Goal: Task Accomplishment & Management: Complete application form

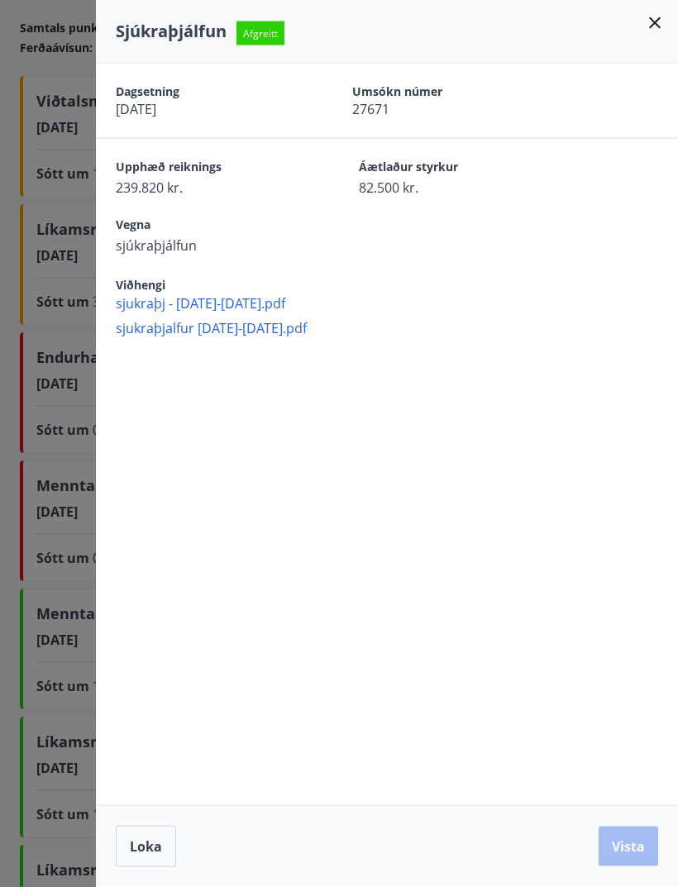
click at [661, 21] on icon at bounding box center [655, 23] width 20 height 20
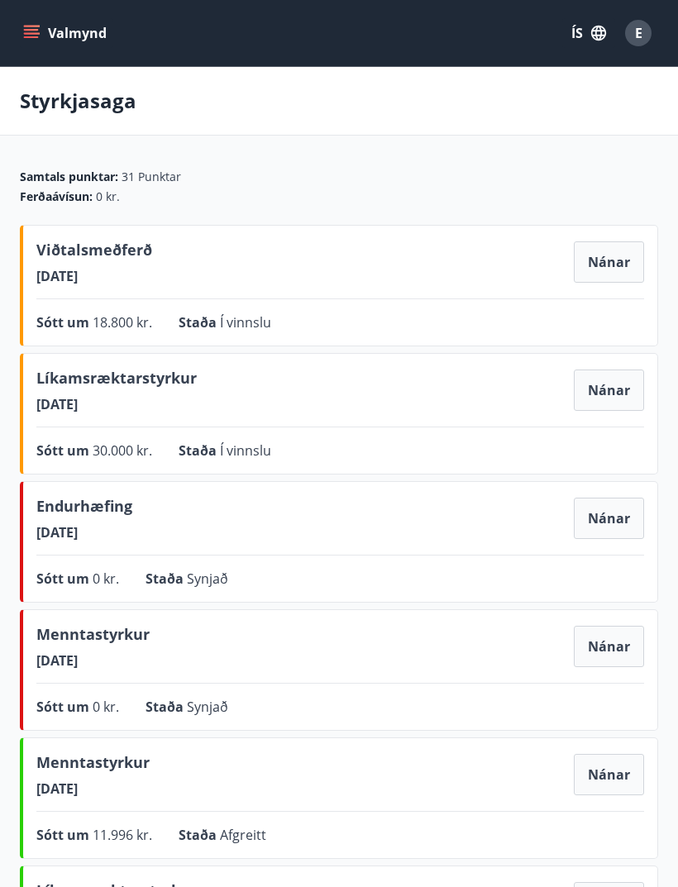
click at [32, 31] on icon "menu" at bounding box center [31, 33] width 17 height 17
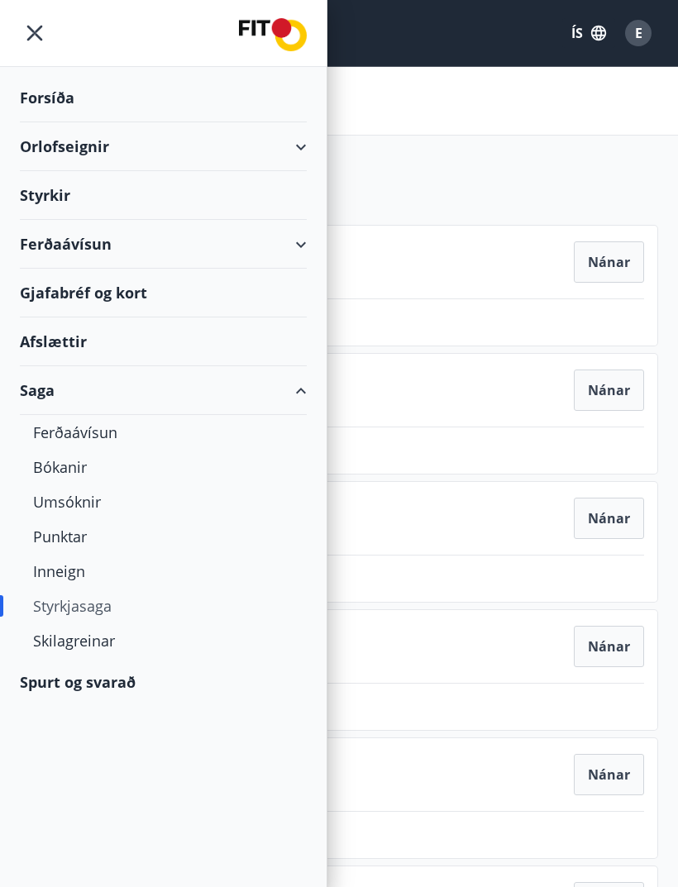
click at [211, 194] on div "Styrkir" at bounding box center [163, 195] width 287 height 49
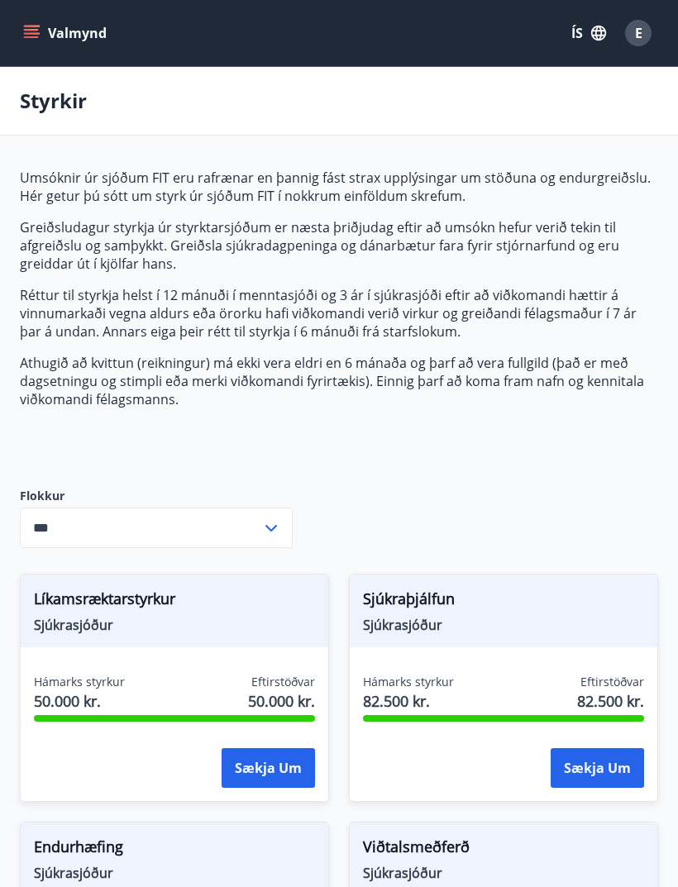
type input "***"
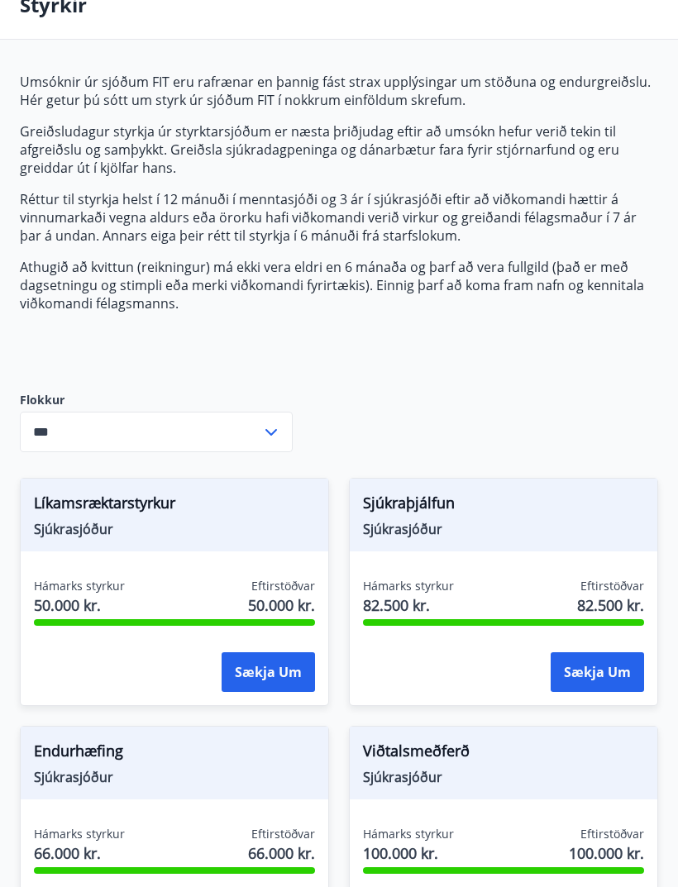
click at [621, 670] on button "Sækja um" at bounding box center [596, 673] width 93 height 40
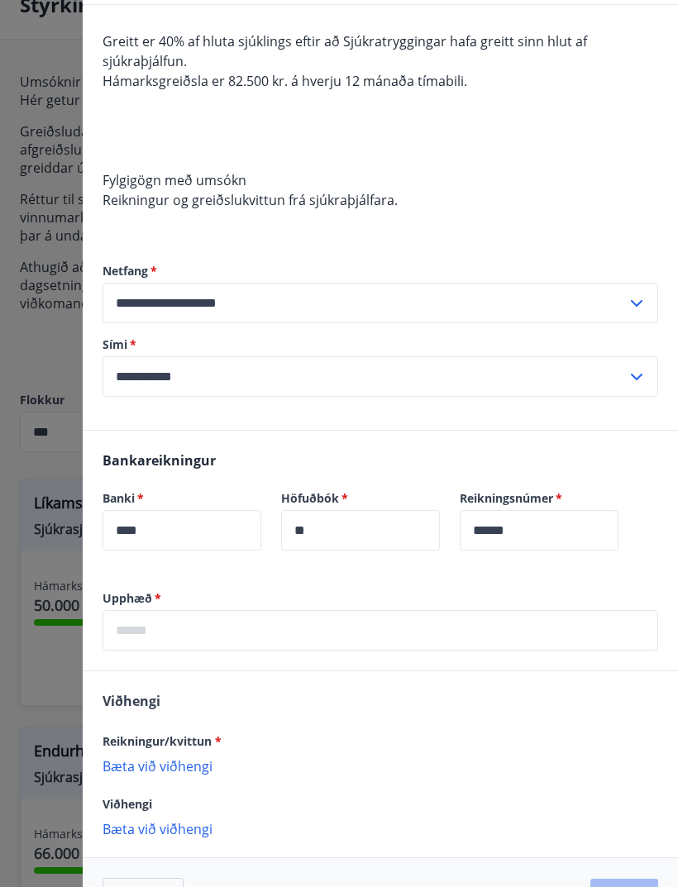
scroll to position [142, 0]
click at [184, 772] on p "Bæta við viðhengi" at bounding box center [379, 766] width 555 height 17
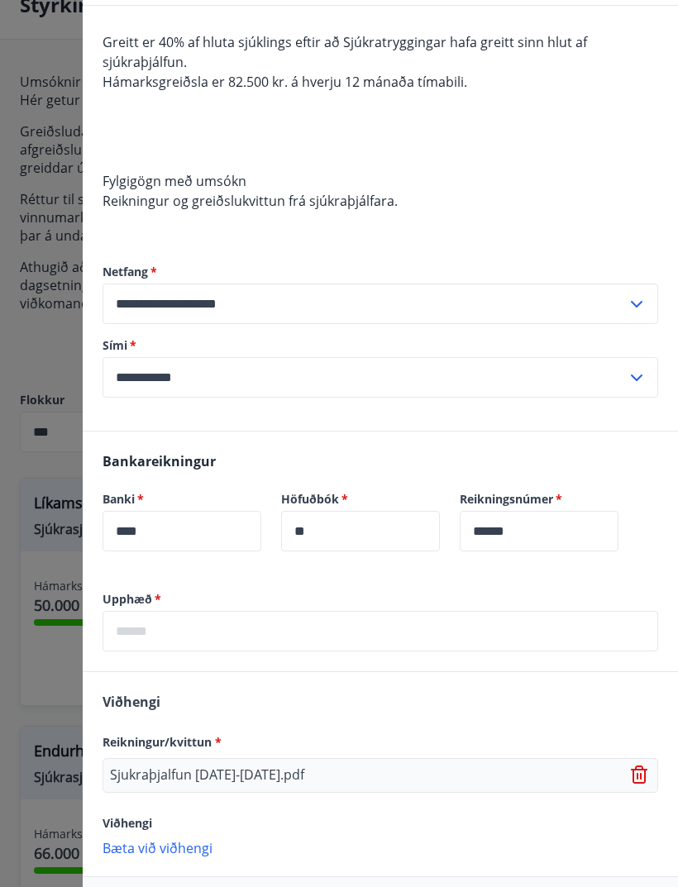
click at [198, 850] on p "Bæta við viðhengi" at bounding box center [379, 847] width 555 height 17
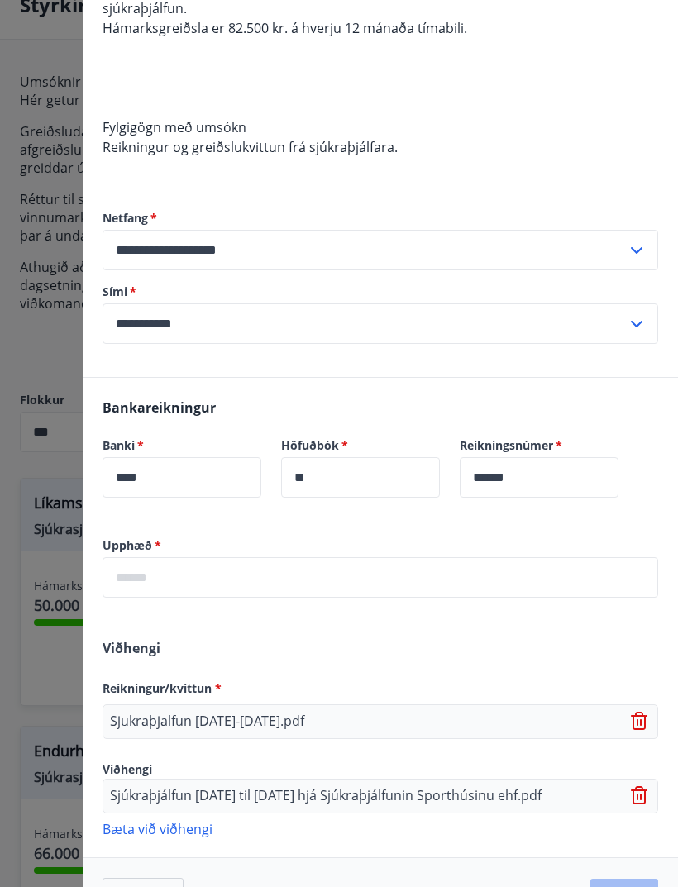
scroll to position [195, 0]
click at [517, 549] on label "Upphæð   *" at bounding box center [379, 546] width 555 height 17
click at [484, 576] on input "text" at bounding box center [379, 578] width 555 height 40
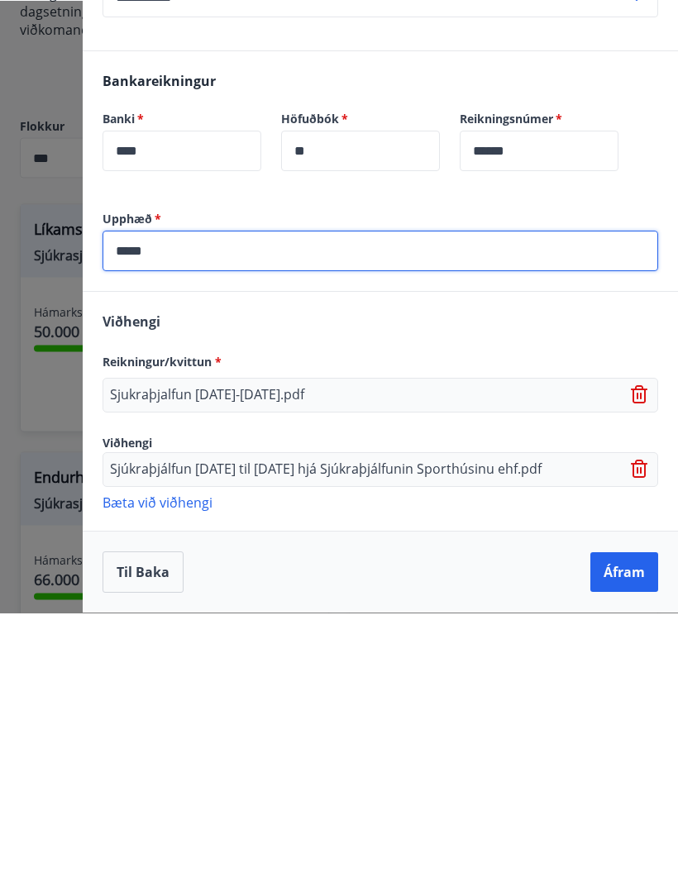
scroll to position [248, 0]
type input "*****"
click at [197, 768] on p "Bæta við viðhengi" at bounding box center [379, 776] width 555 height 17
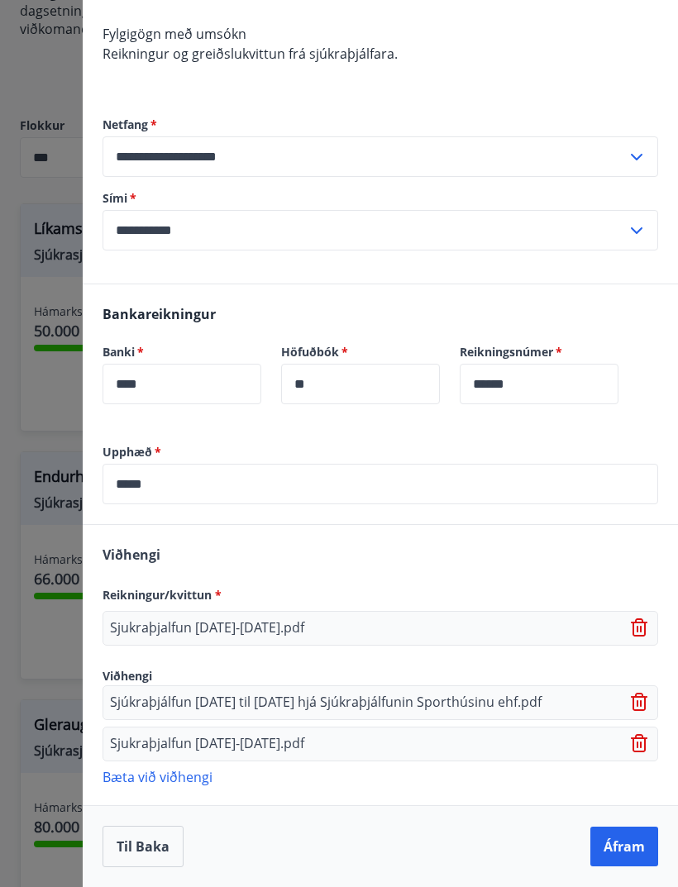
scroll to position [289, 0]
click at [618, 843] on button "Áfram" at bounding box center [624, 846] width 68 height 40
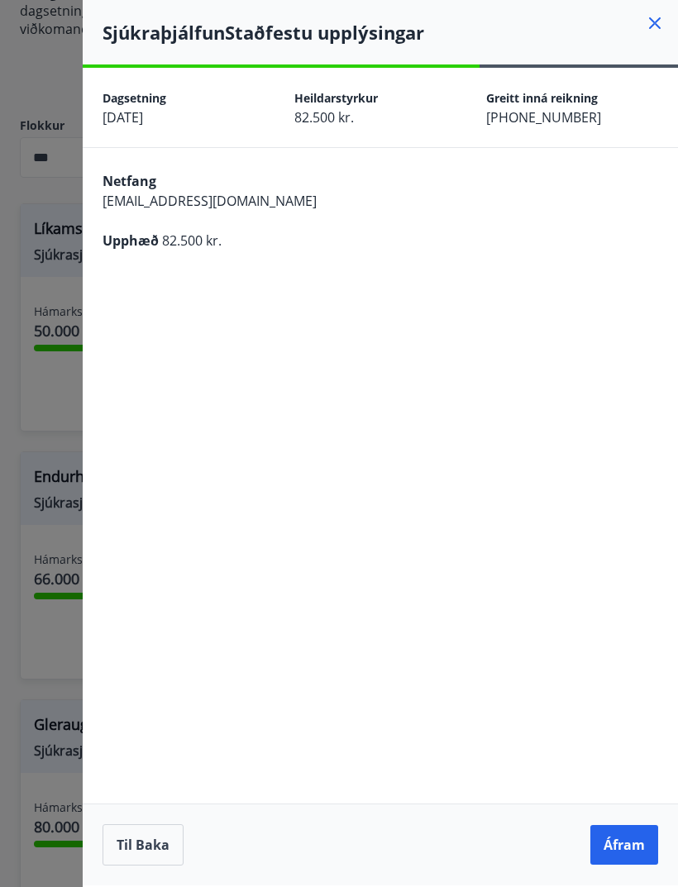
click at [621, 841] on button "Áfram" at bounding box center [624, 845] width 68 height 40
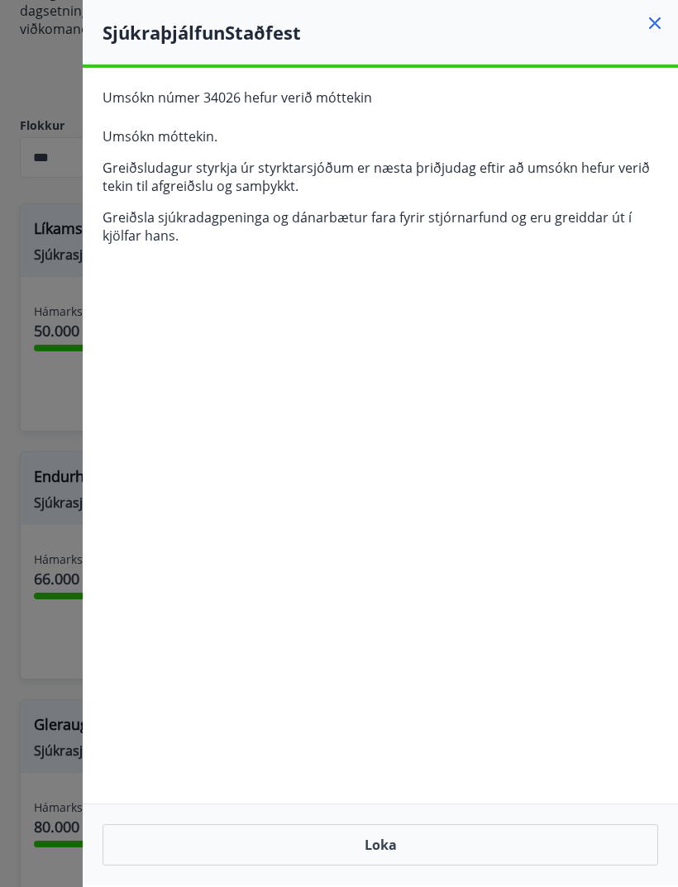
click at [518, 840] on button "Loka" at bounding box center [379, 844] width 555 height 41
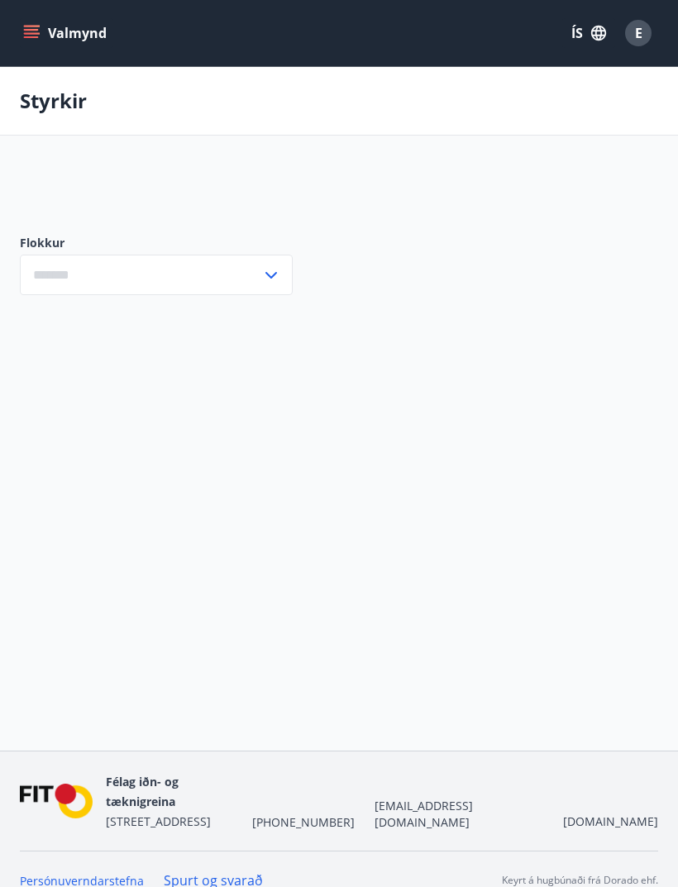
type input "***"
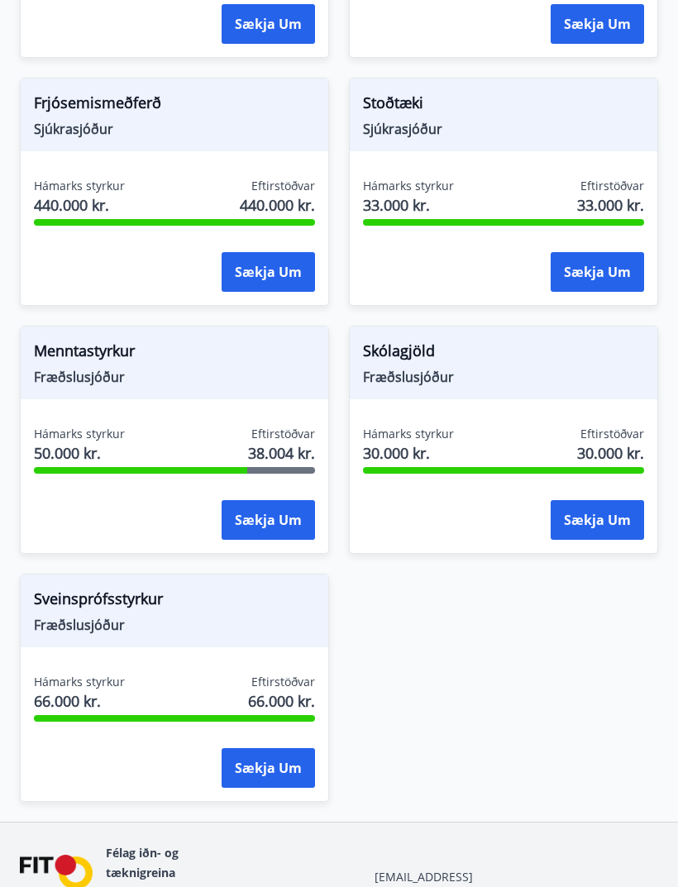
scroll to position [1734, 0]
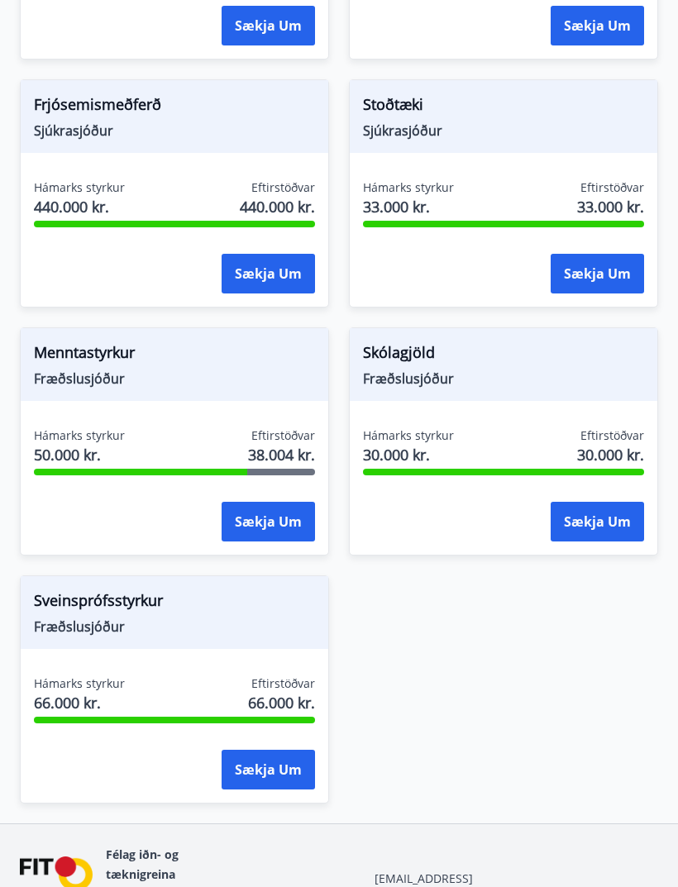
click at [299, 526] on button "Sækja um" at bounding box center [267, 522] width 93 height 40
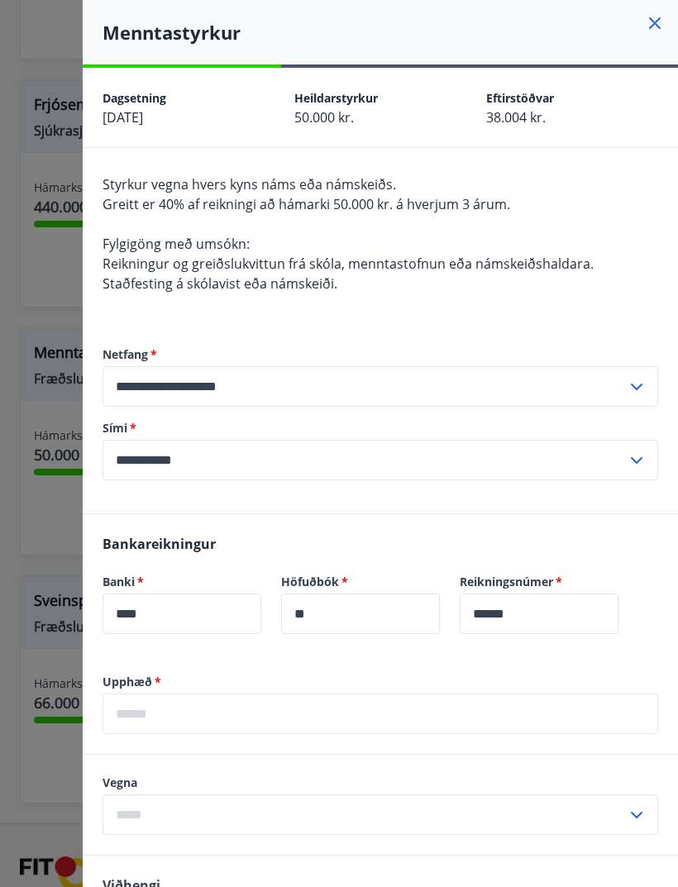
click at [38, 725] on div at bounding box center [339, 443] width 678 height 887
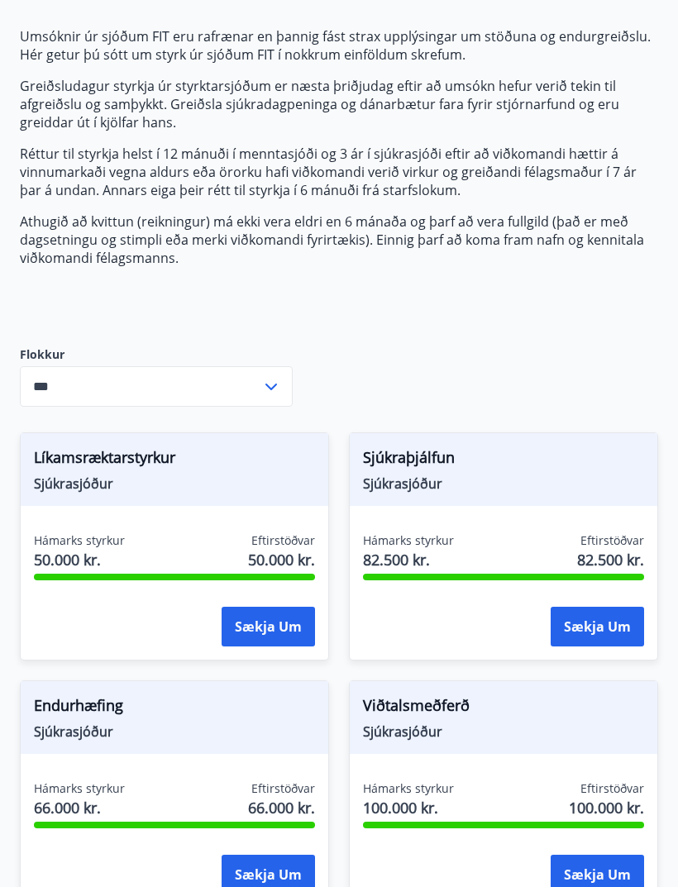
scroll to position [140, 0]
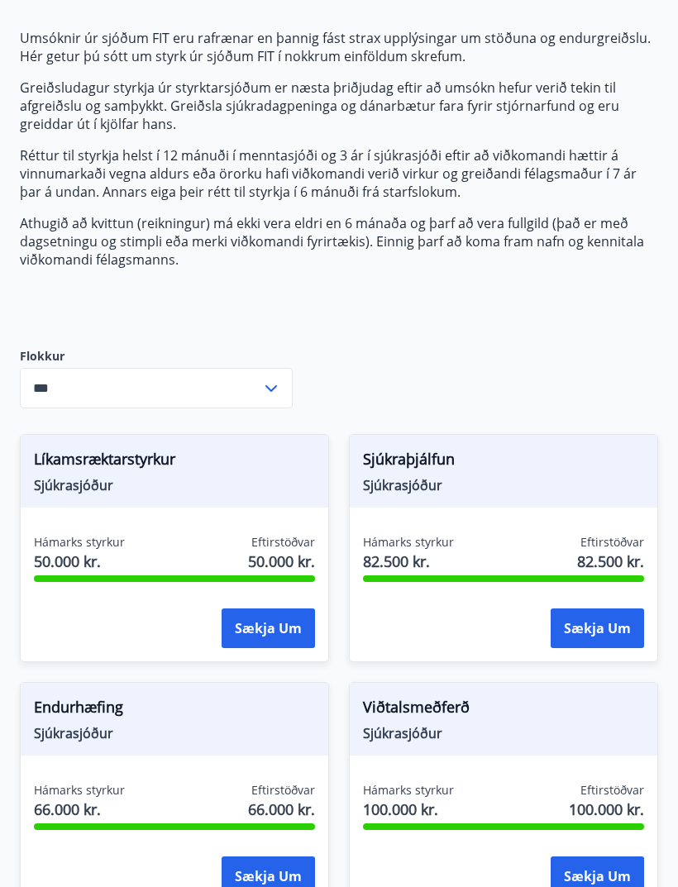
click at [277, 626] on button "Sækja um" at bounding box center [267, 628] width 93 height 40
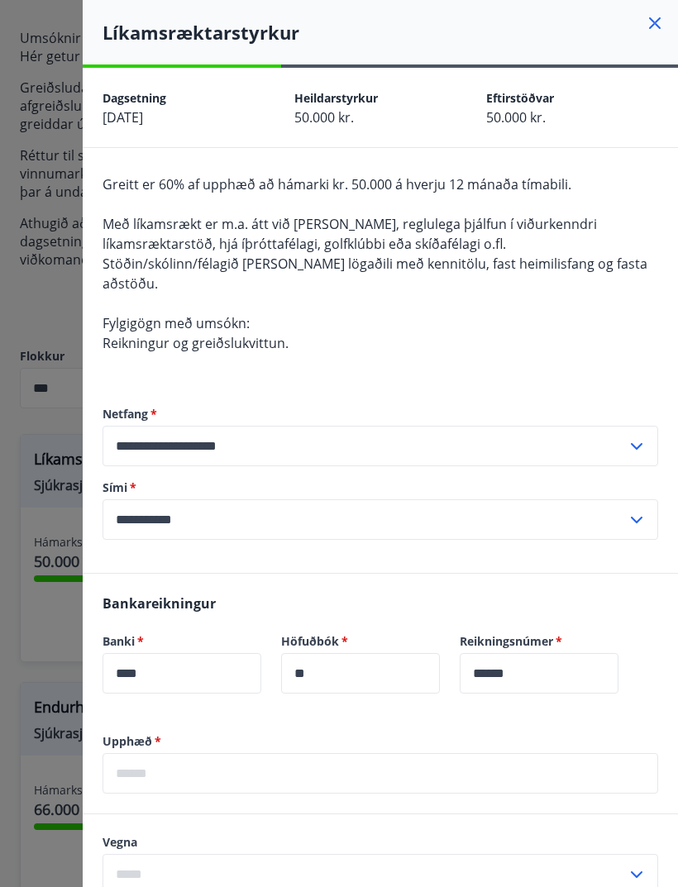
click at [366, 753] on input "text" at bounding box center [379, 773] width 555 height 40
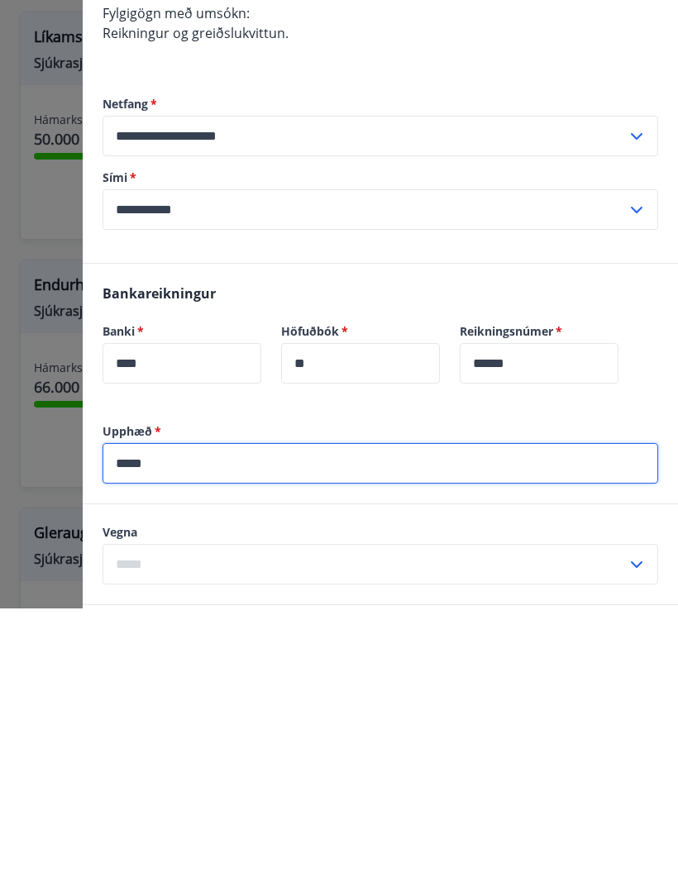
scroll to position [106, 0]
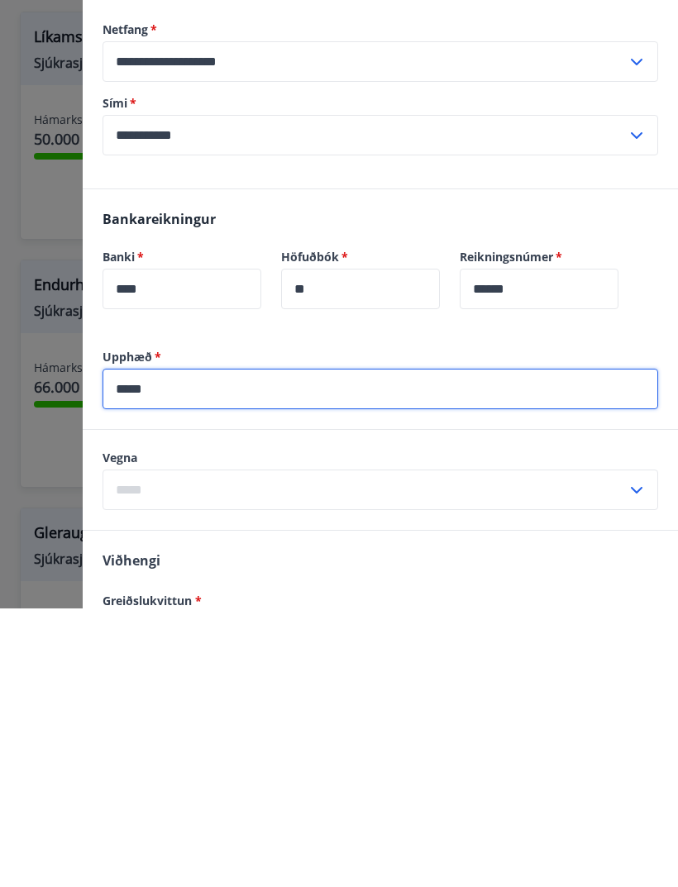
type input "*****"
click at [536, 748] on input "text" at bounding box center [364, 768] width 524 height 40
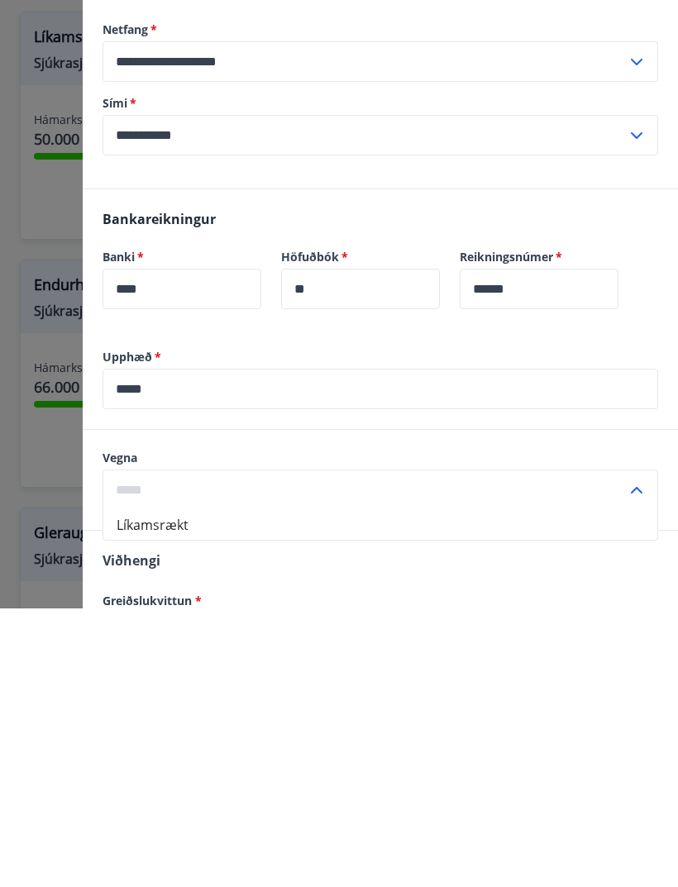
click at [269, 788] on li "Líkamsrækt" at bounding box center [380, 803] width 554 height 30
type input "**********"
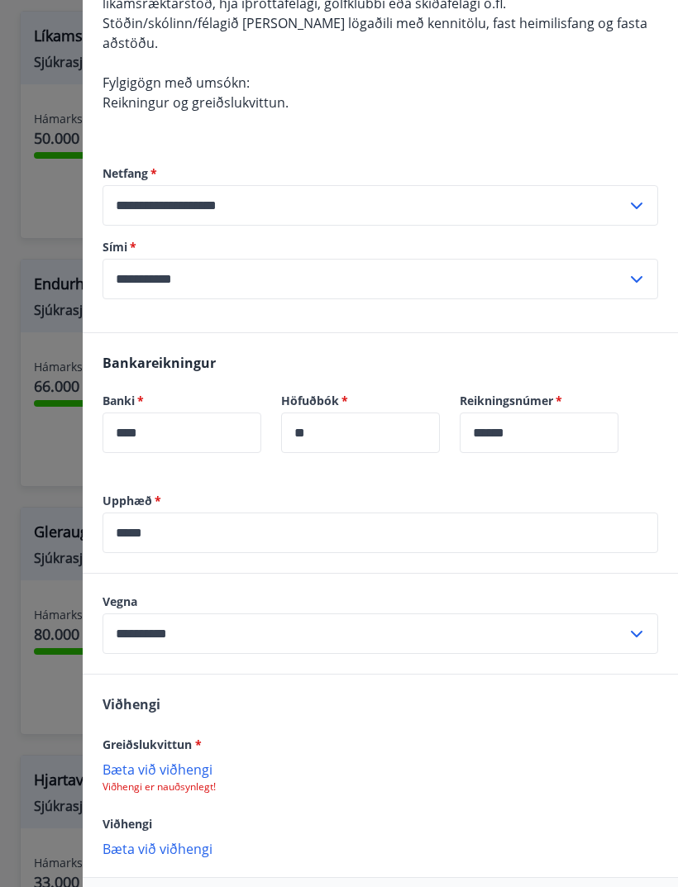
scroll to position [240, 0]
click at [168, 761] on p "Bæta við viðhengi" at bounding box center [379, 769] width 555 height 17
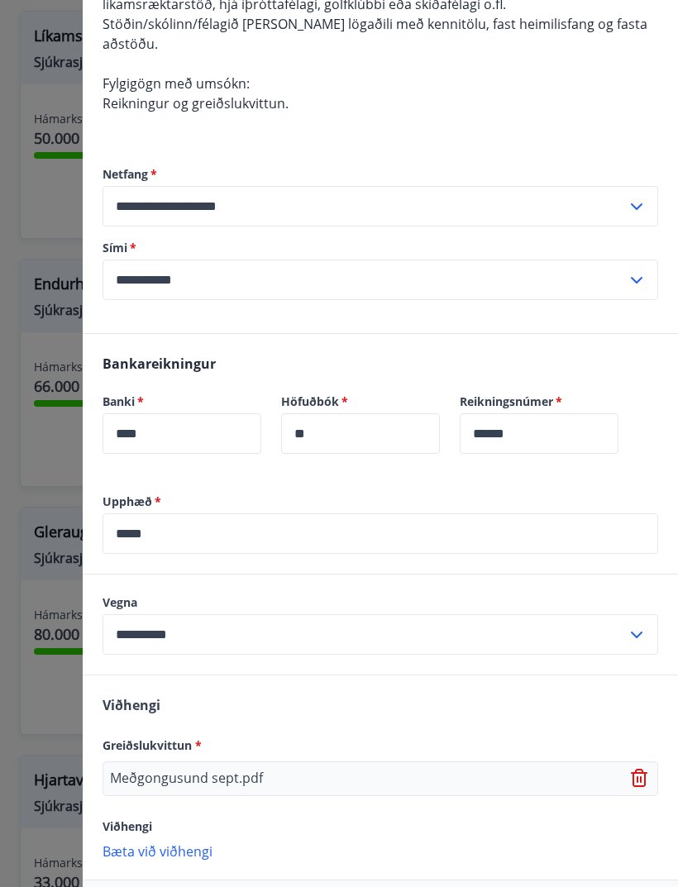
click at [190, 842] on p "Bæta við viðhengi" at bounding box center [379, 850] width 555 height 17
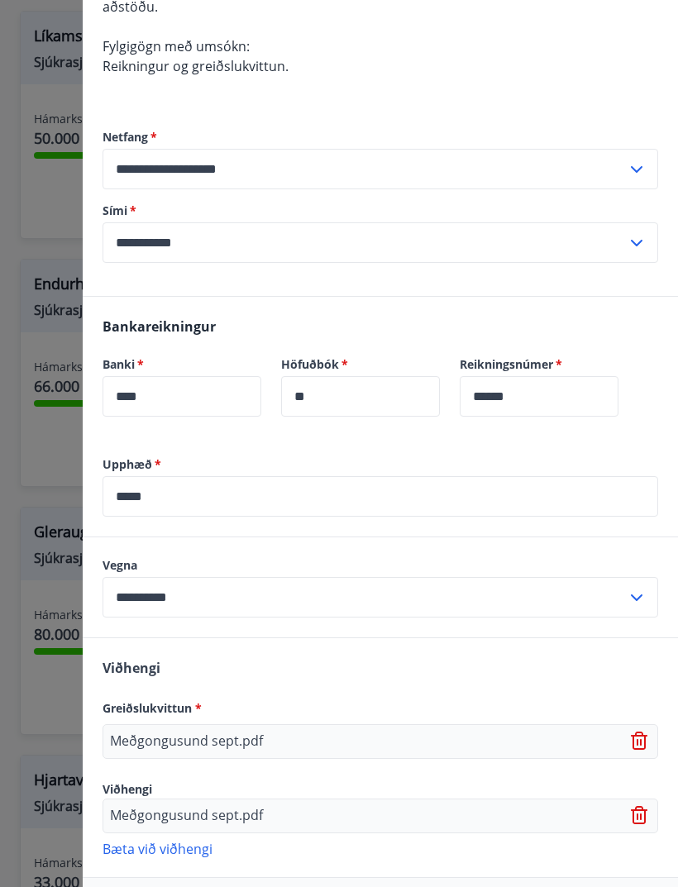
scroll to position [276, 0]
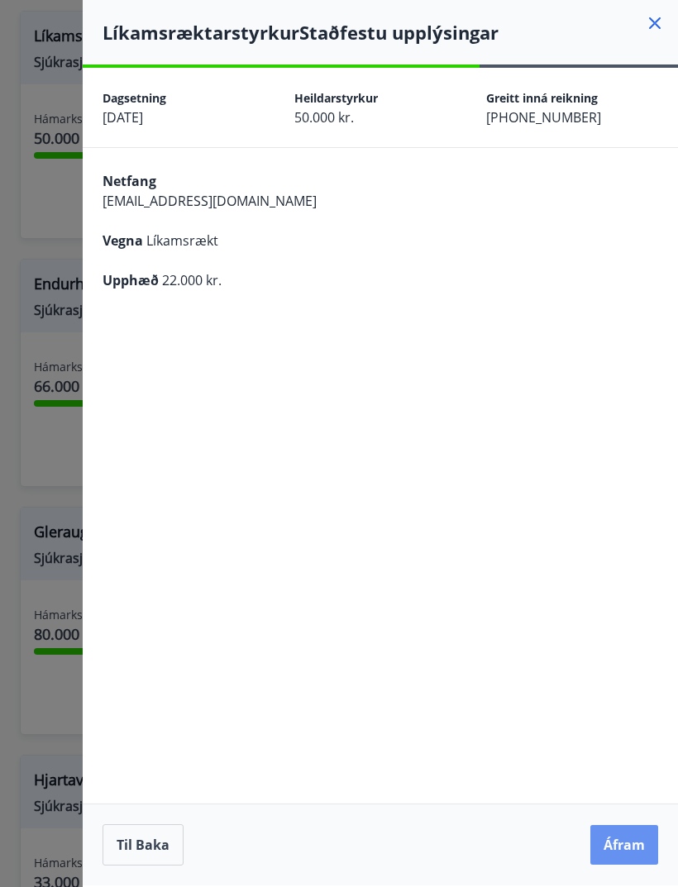
click at [618, 864] on button "Áfram" at bounding box center [624, 845] width 68 height 40
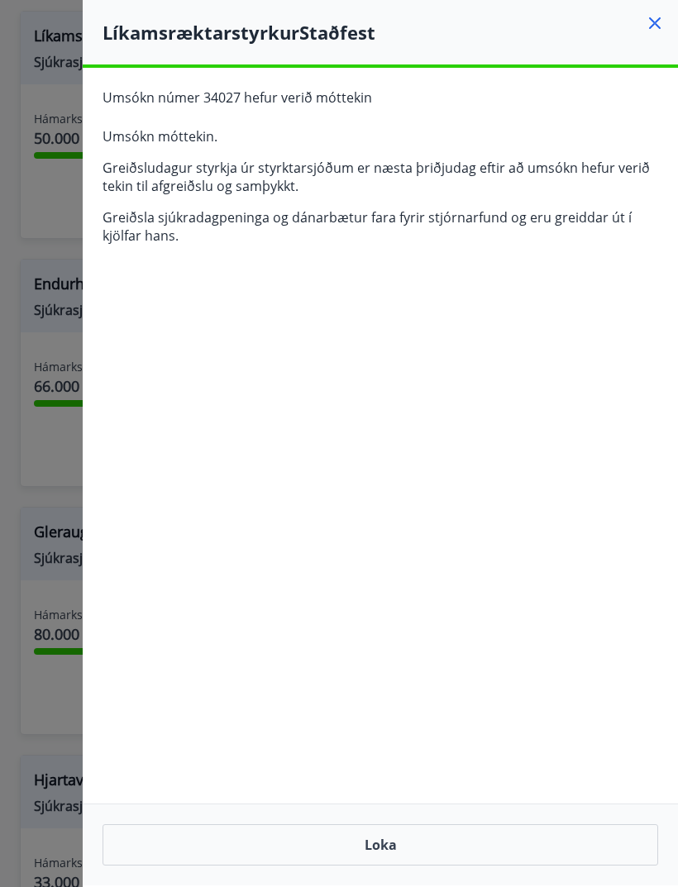
click at [650, 17] on icon at bounding box center [655, 23] width 12 height 12
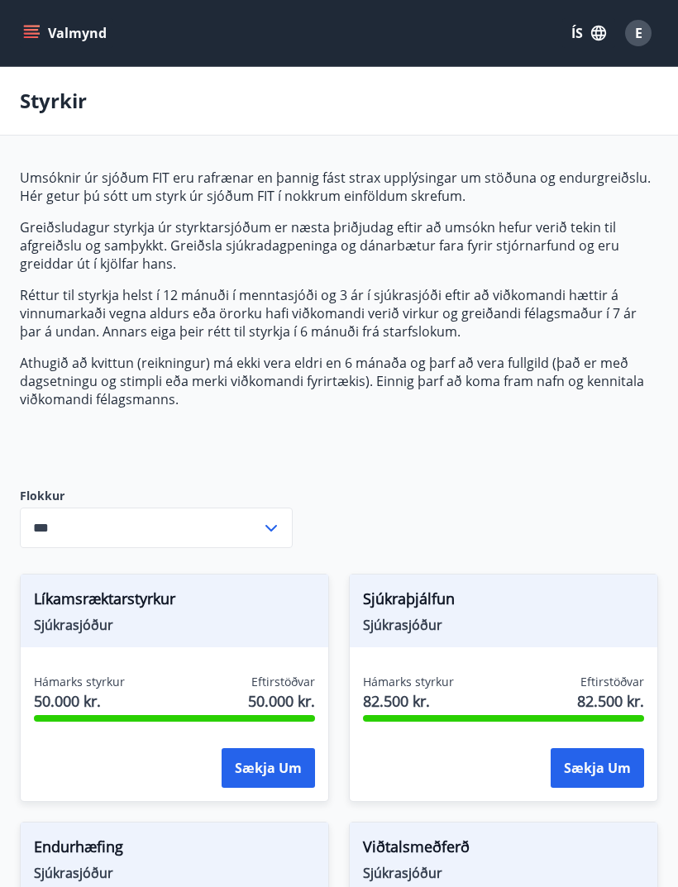
click at [31, 36] on icon "menu" at bounding box center [31, 37] width 15 height 2
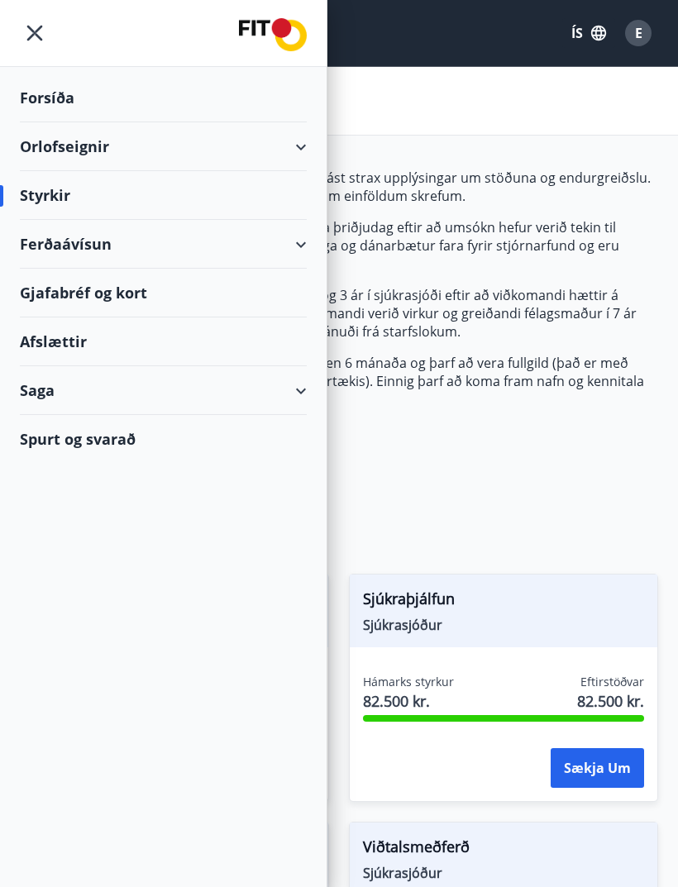
click at [302, 388] on div "Saga" at bounding box center [163, 390] width 287 height 49
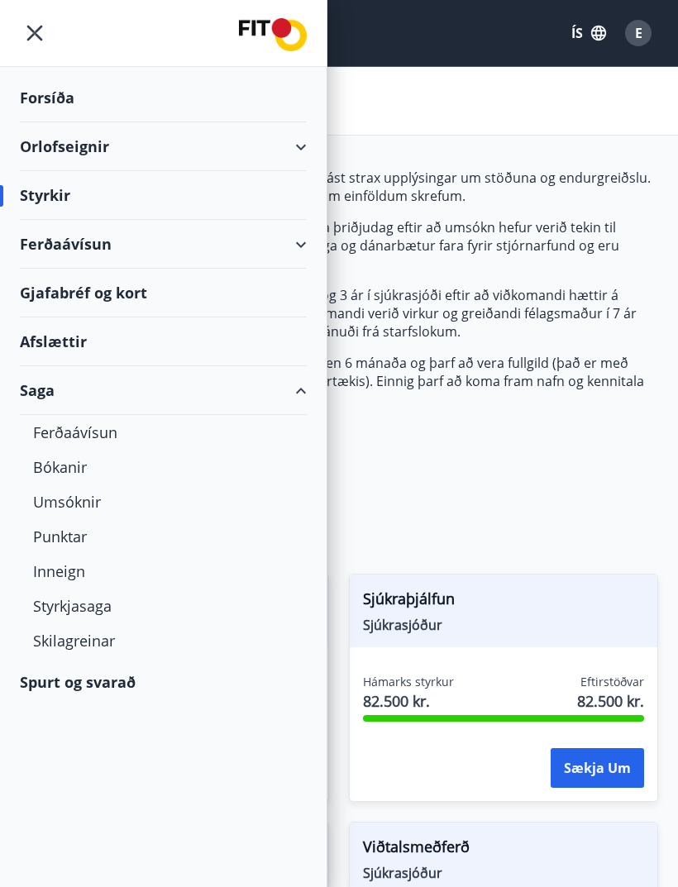
click at [84, 500] on div "Umsóknir" at bounding box center [163, 501] width 260 height 35
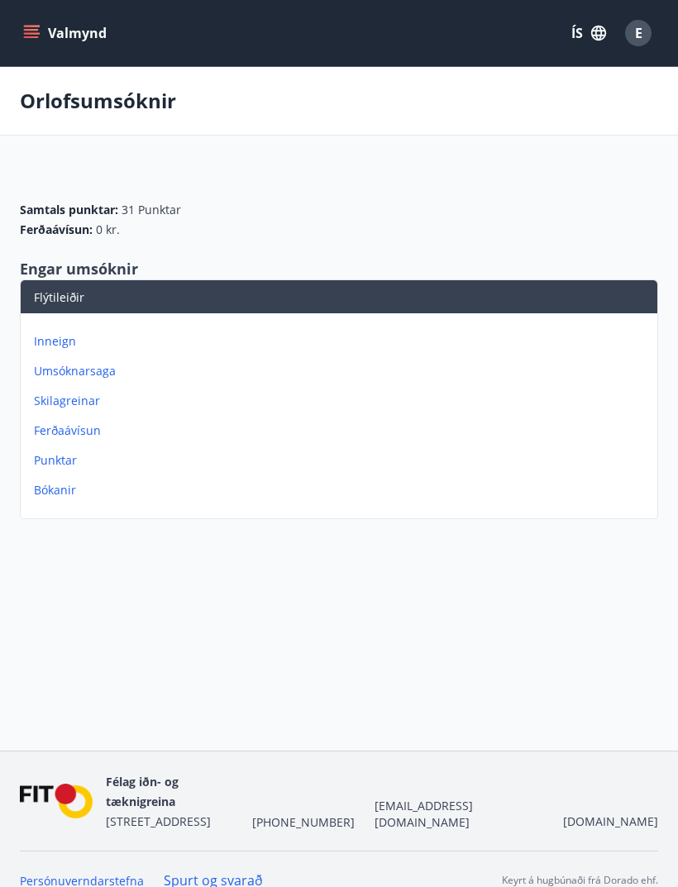
click at [103, 371] on p "Umsóknarsaga" at bounding box center [342, 371] width 617 height 17
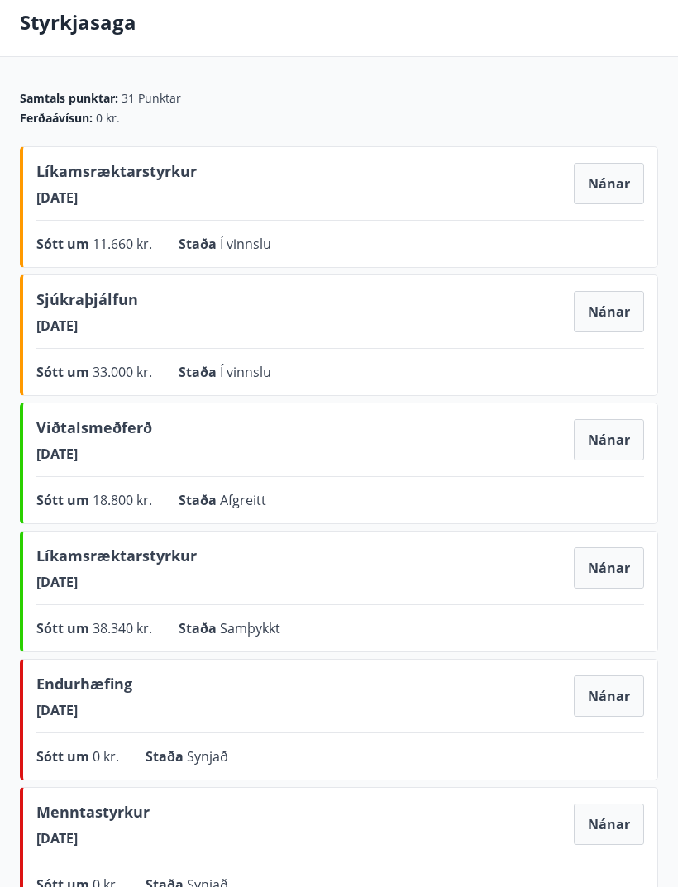
scroll to position [79, 0]
click at [600, 573] on button "Nánar" at bounding box center [609, 567] width 70 height 41
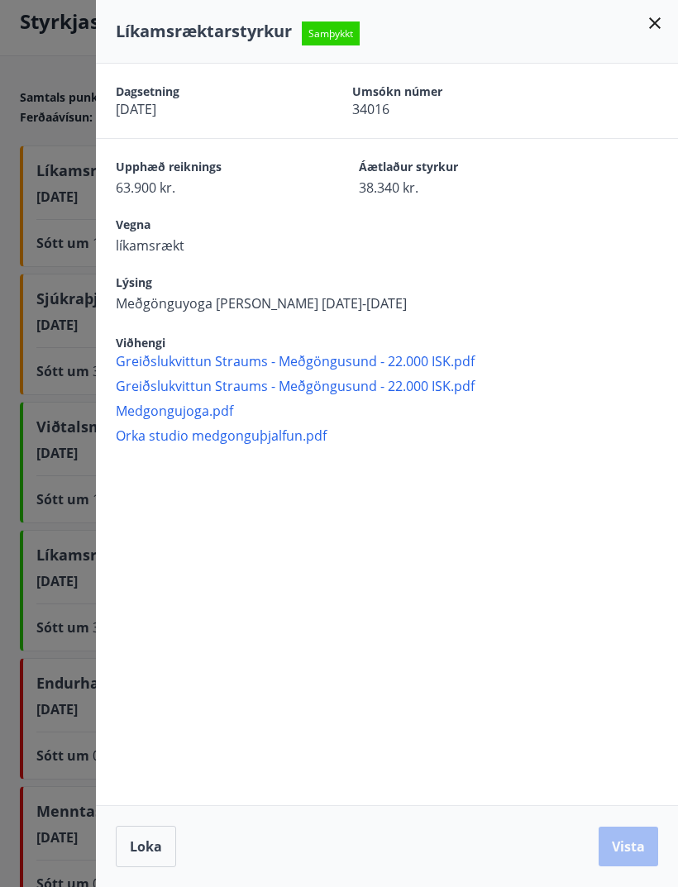
click at [60, 759] on div at bounding box center [339, 443] width 678 height 887
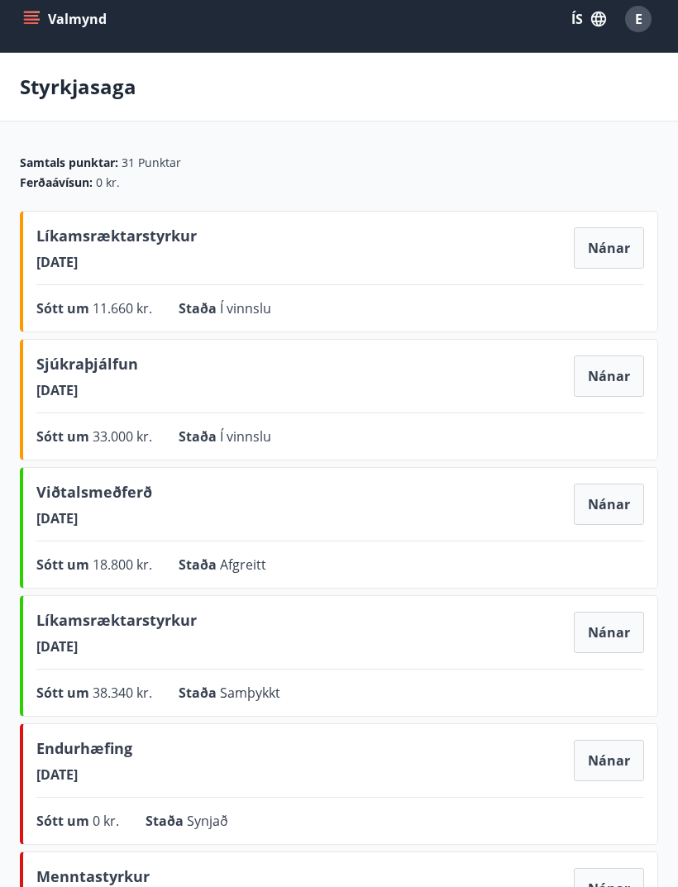
scroll to position [0, 0]
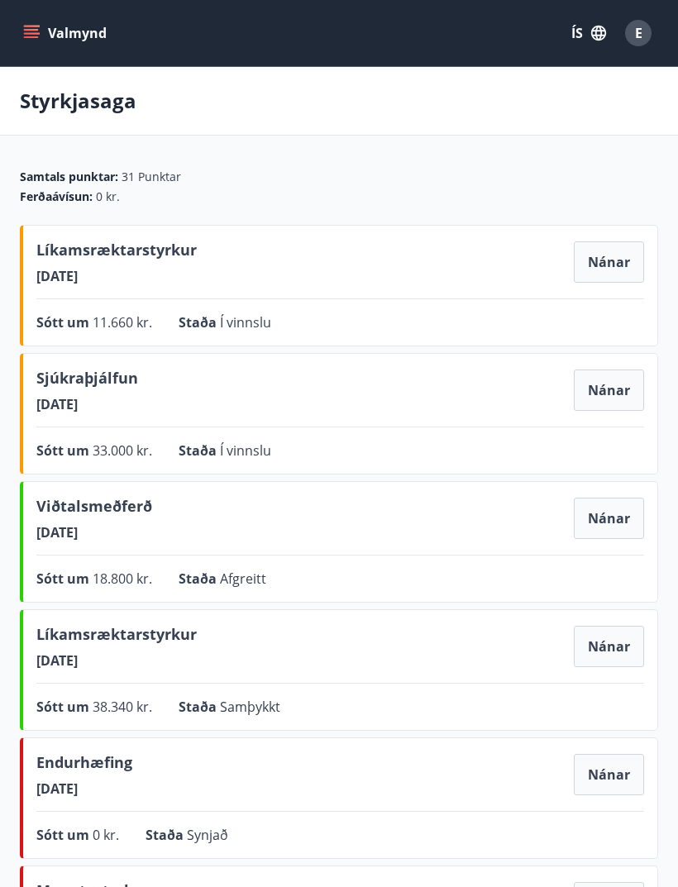
click at [601, 386] on button "Nánar" at bounding box center [609, 389] width 70 height 41
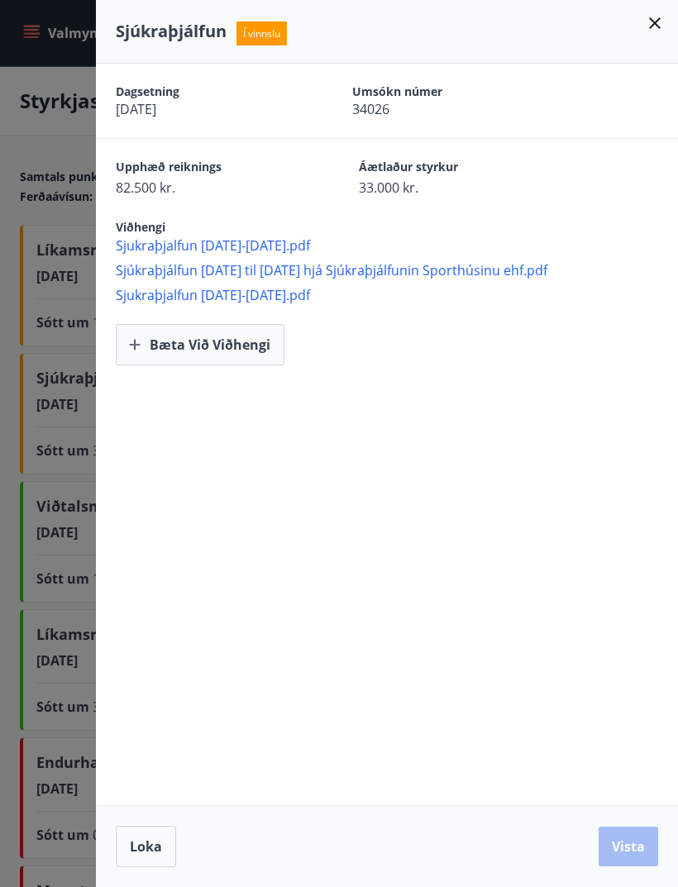
click at [43, 314] on div at bounding box center [339, 443] width 678 height 887
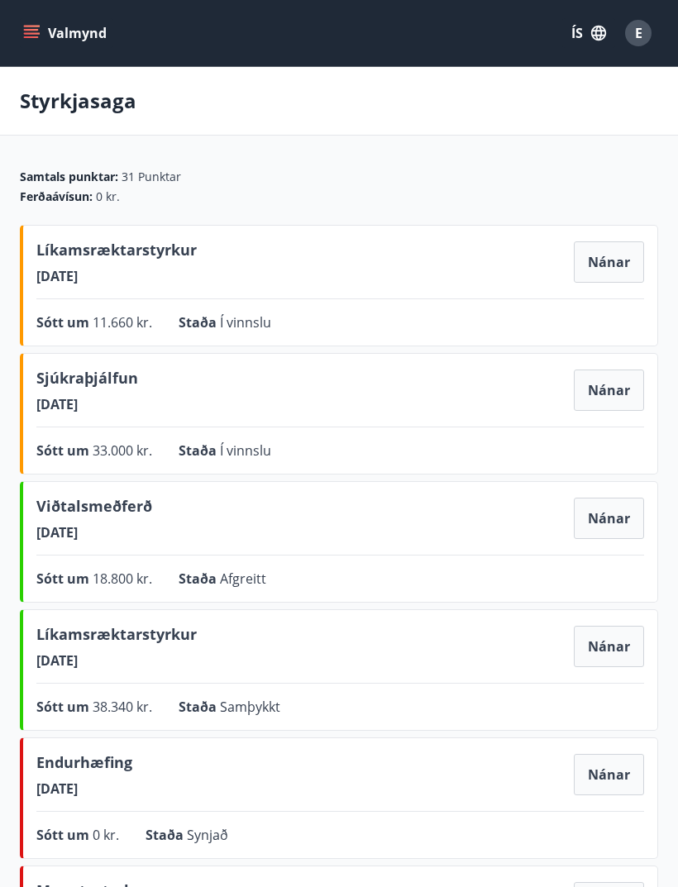
click at [47, 31] on button "Valmynd" at bounding box center [66, 33] width 93 height 30
click at [596, 644] on button "Nánar" at bounding box center [609, 646] width 70 height 41
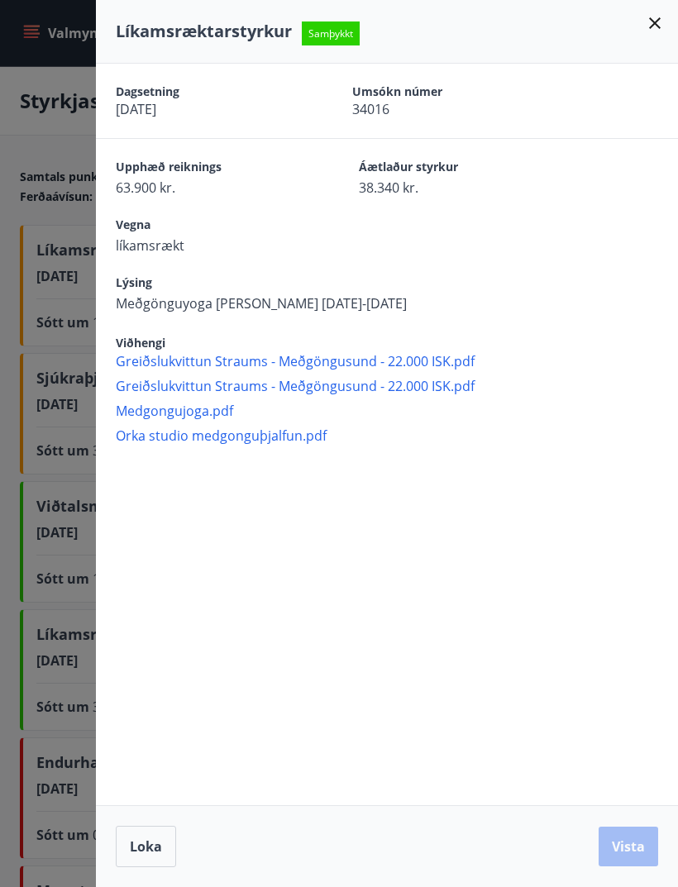
click at [641, 36] on div "Líkamsræktarstyrkur Samþykkt" at bounding box center [387, 31] width 542 height 23
click at [651, 29] on icon at bounding box center [655, 23] width 20 height 20
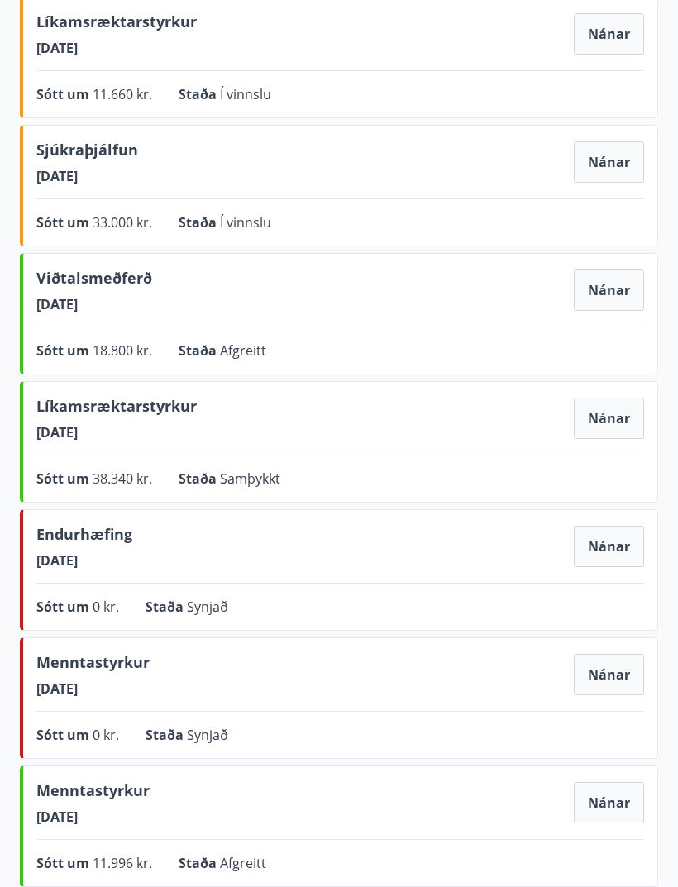
scroll to position [215, 0]
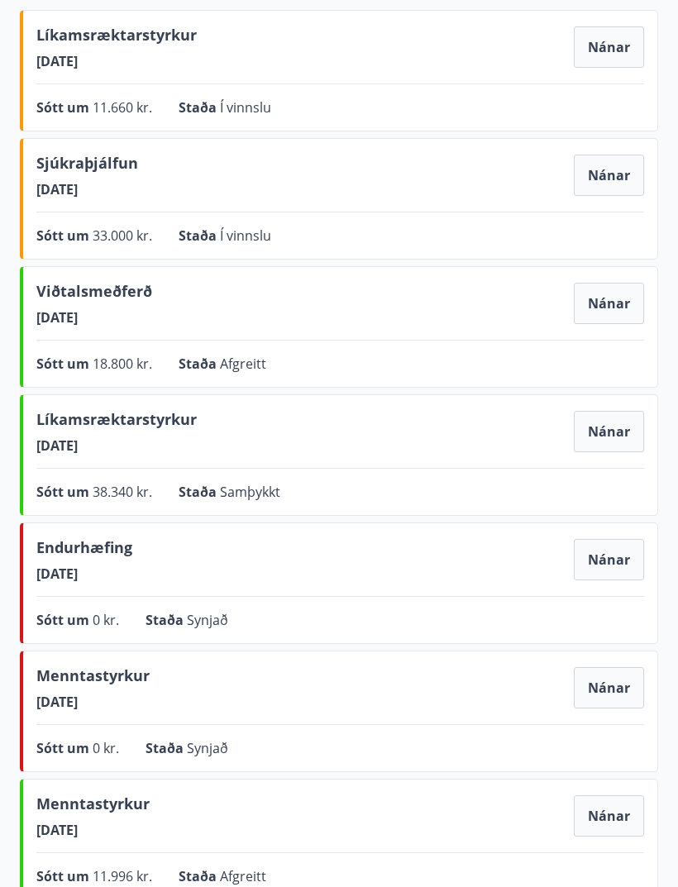
click at [597, 553] on button "Nánar" at bounding box center [609, 559] width 70 height 41
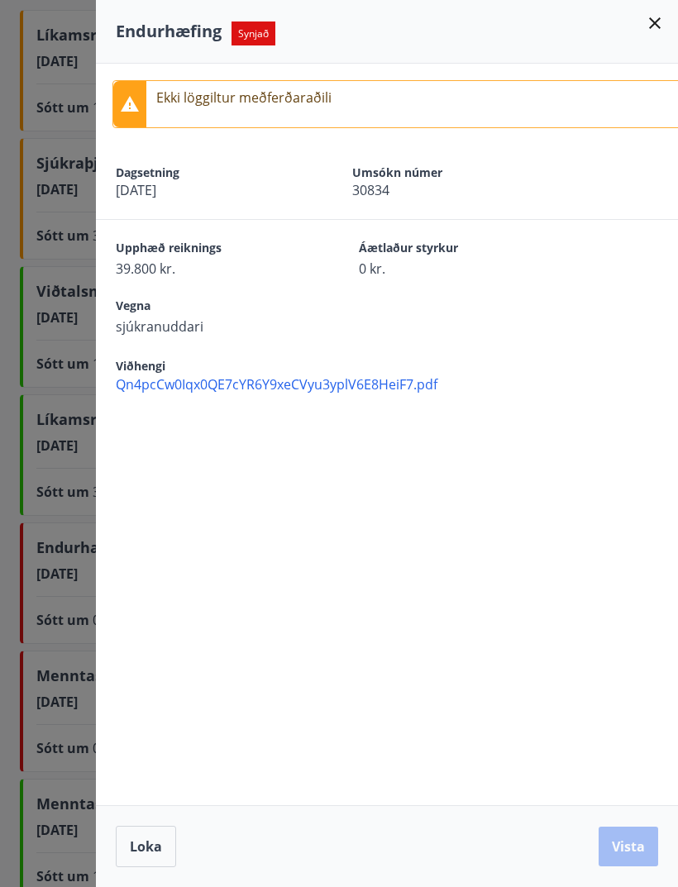
click at [654, 18] on icon at bounding box center [655, 23] width 20 height 20
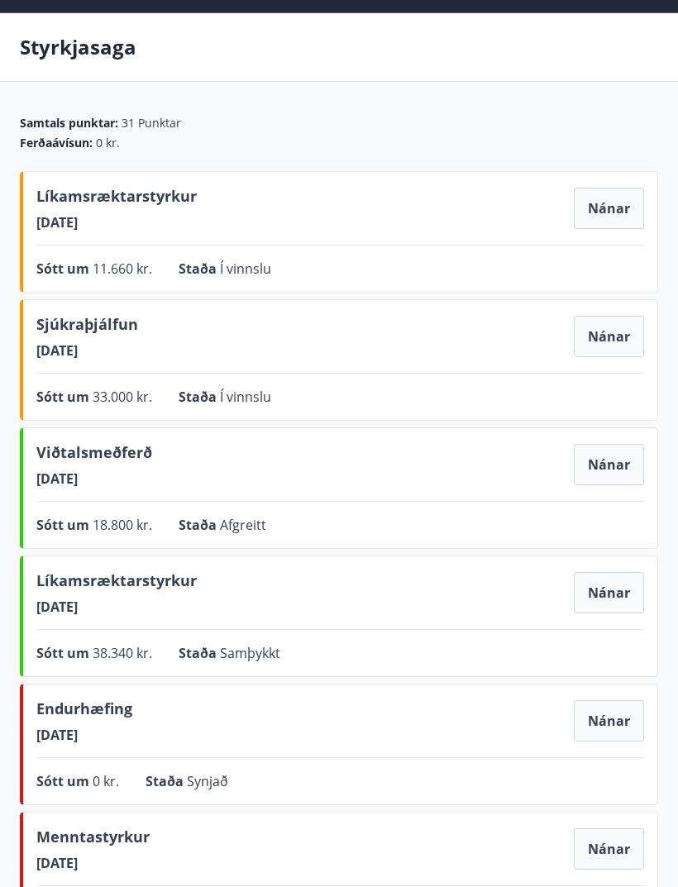
scroll to position [0, 0]
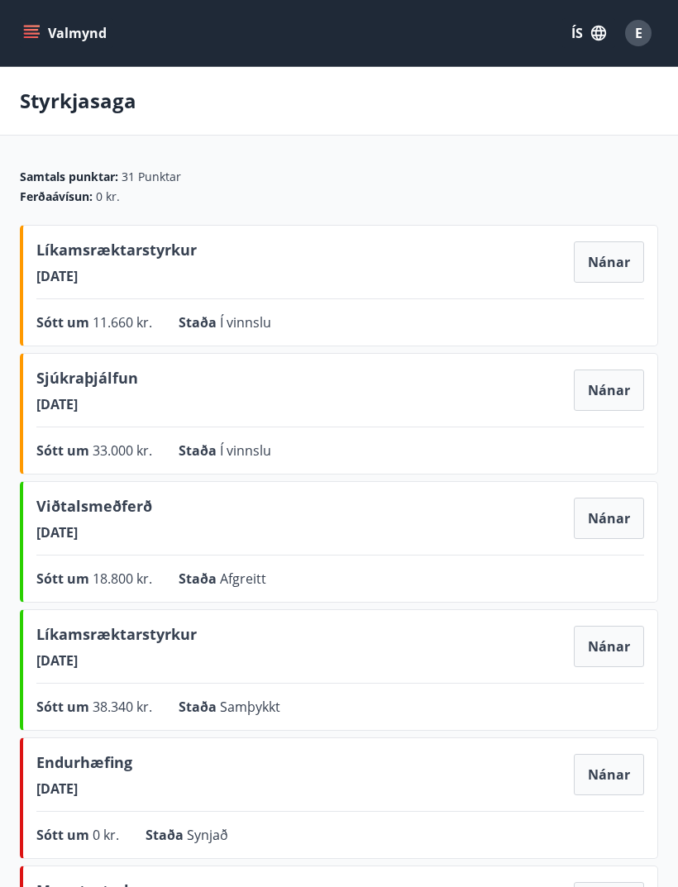
click at [45, 24] on button "Valmynd" at bounding box center [66, 33] width 93 height 30
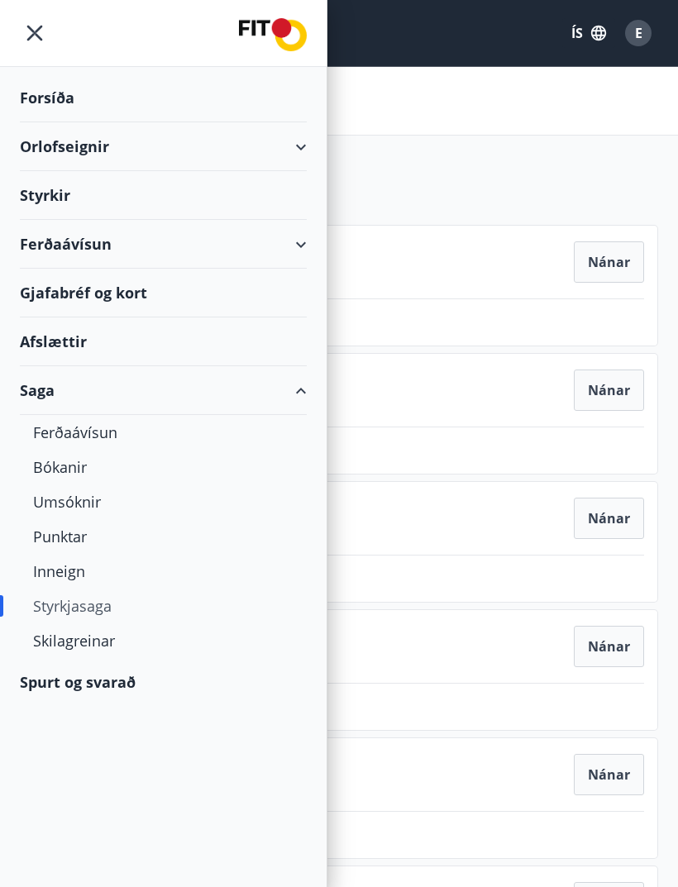
click at [122, 193] on div "Styrkir" at bounding box center [163, 195] width 287 height 49
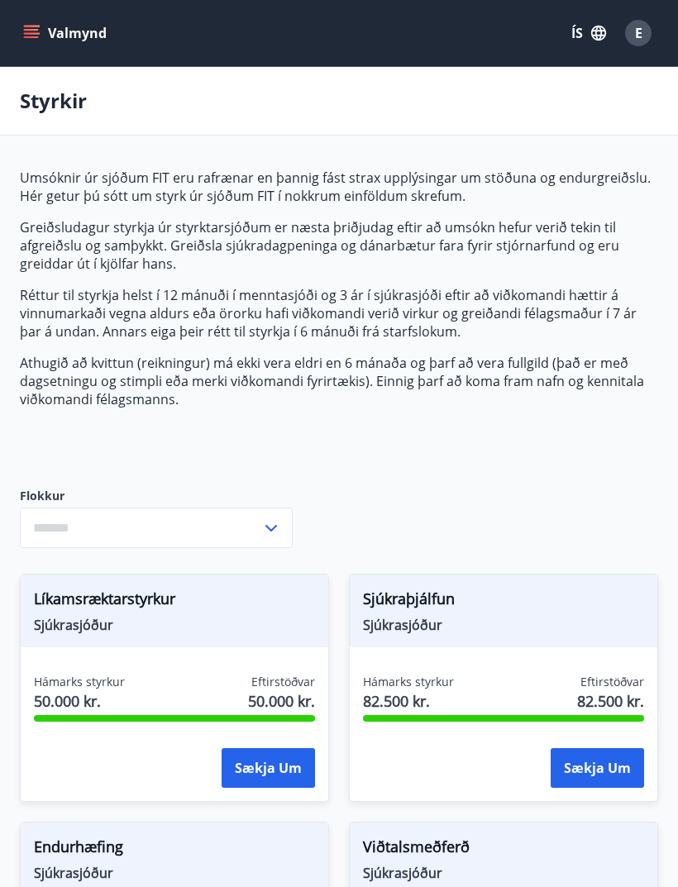
type input "***"
